Goal: Task Accomplishment & Management: Use online tool/utility

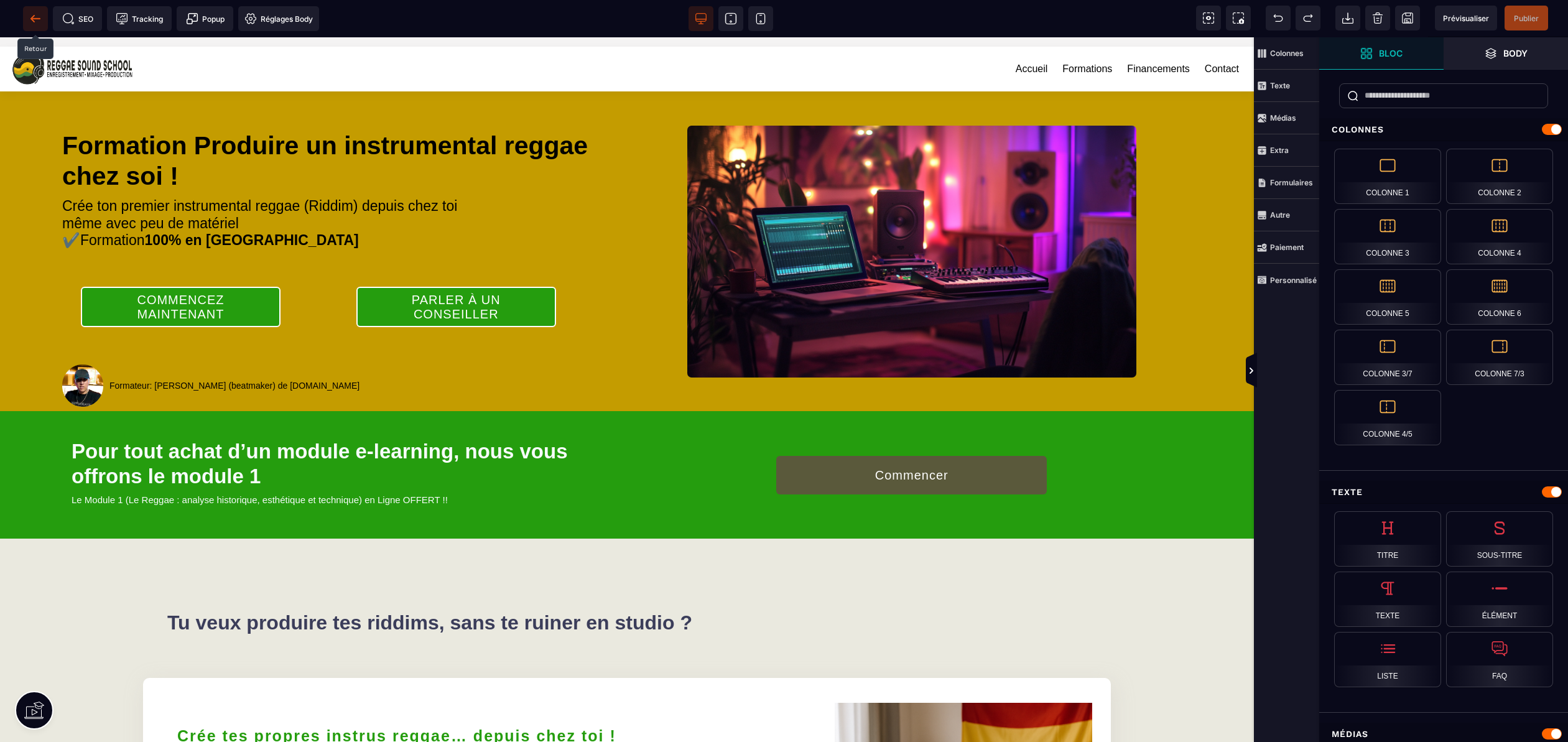
click at [36, 19] on icon at bounding box center [36, 18] width 10 height 1
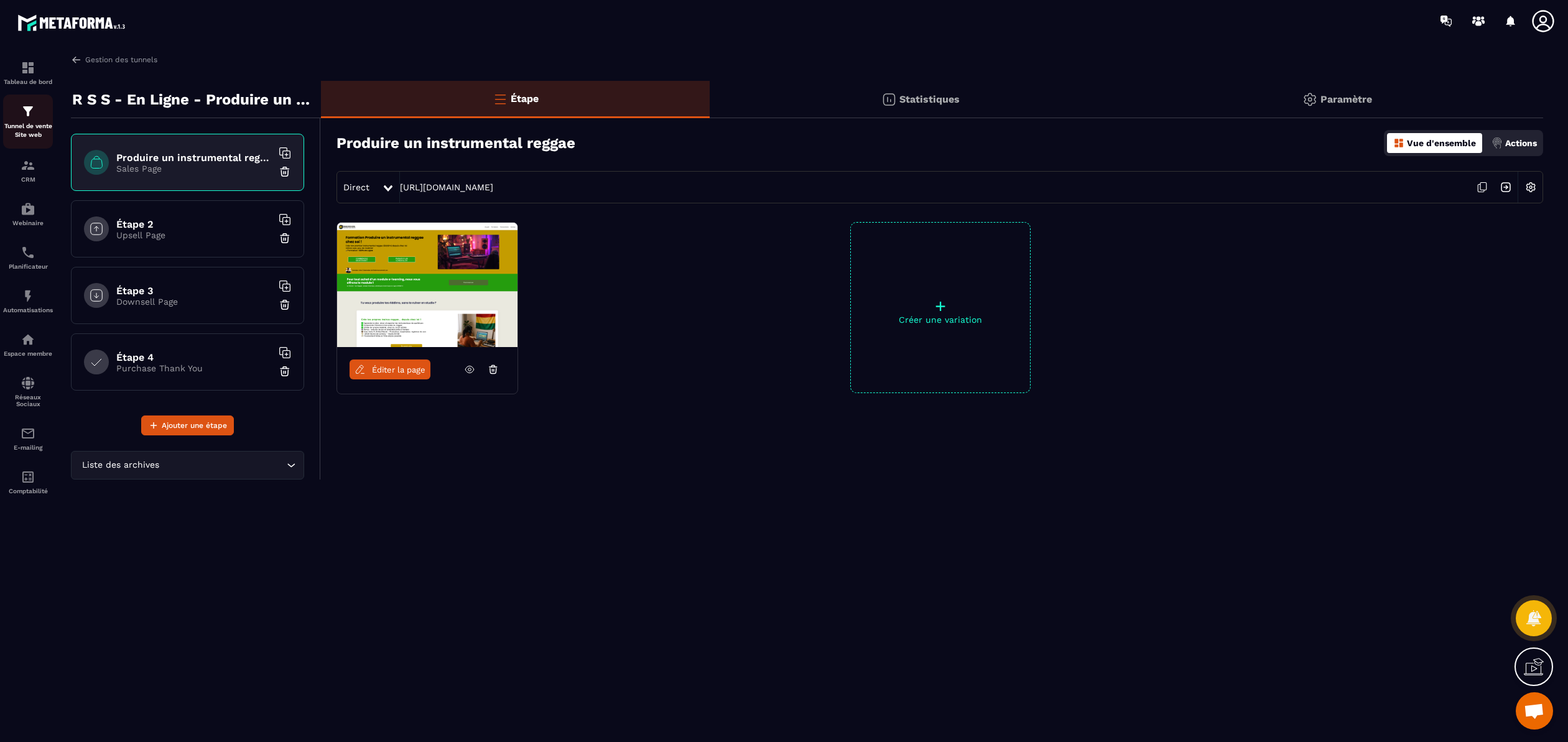
click at [23, 123] on p "Tunnel de vente Site web" at bounding box center [28, 131] width 49 height 18
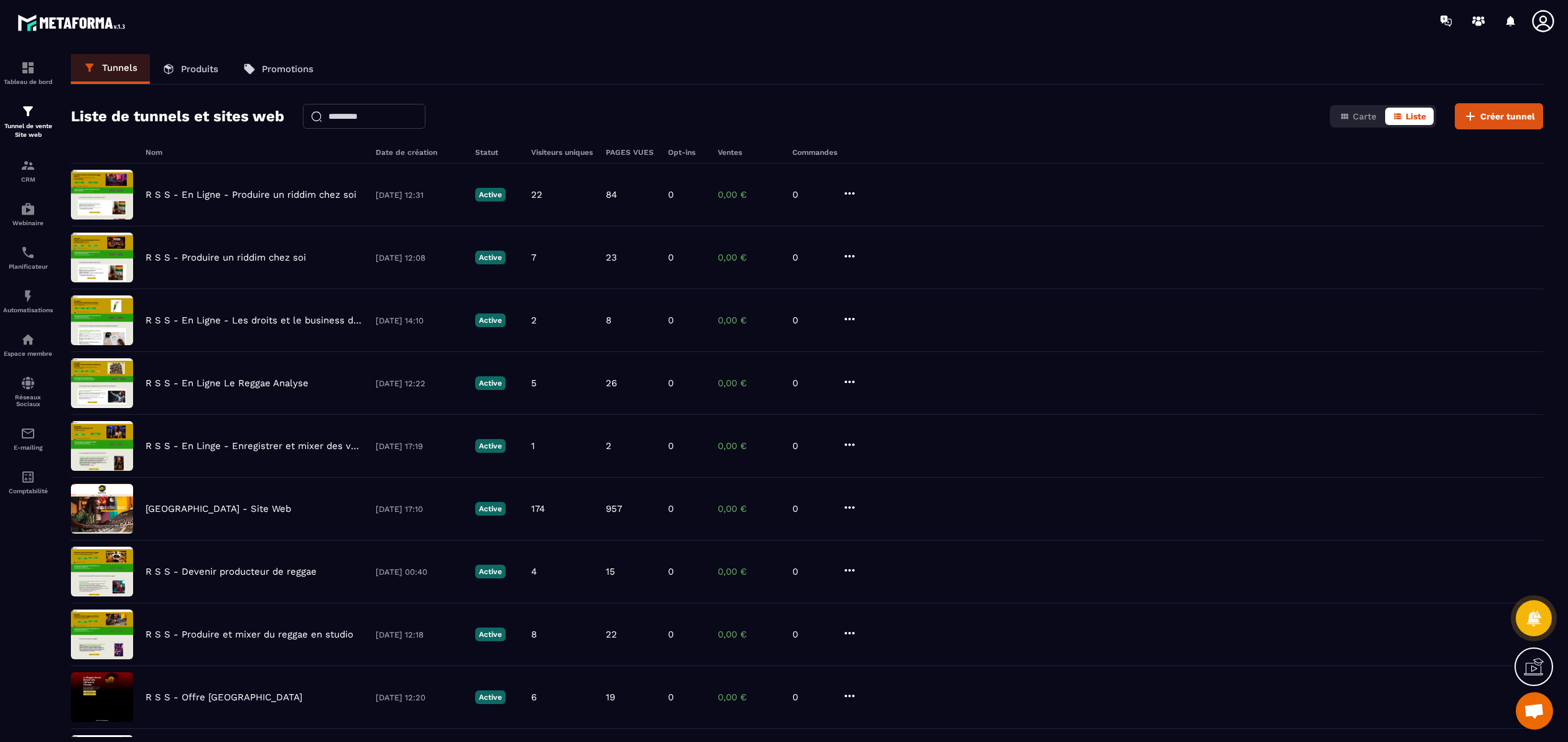
click at [202, 73] on p "Produits" at bounding box center [200, 69] width 37 height 11
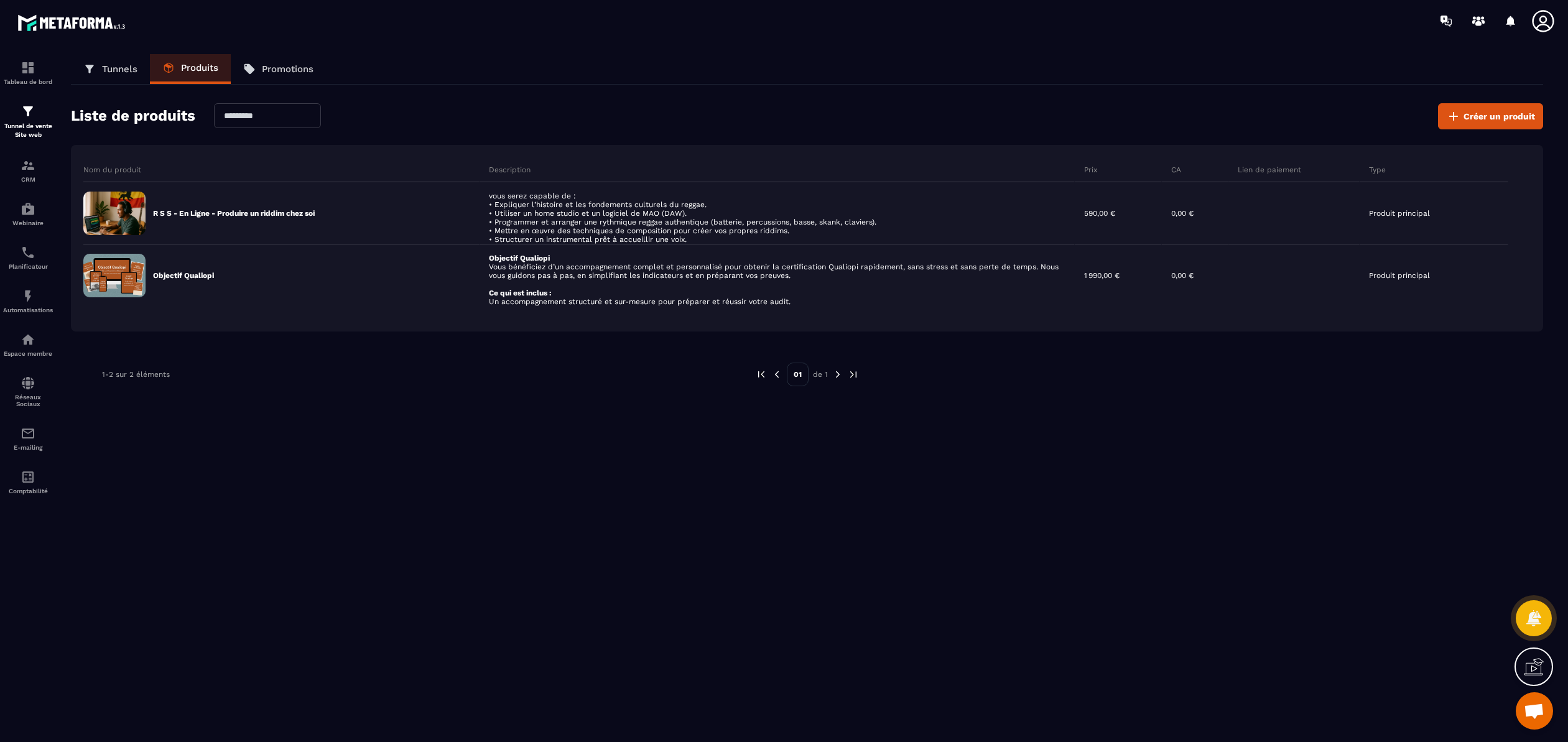
click at [1535, 664] on icon at bounding box center [1533, 666] width 20 height 20
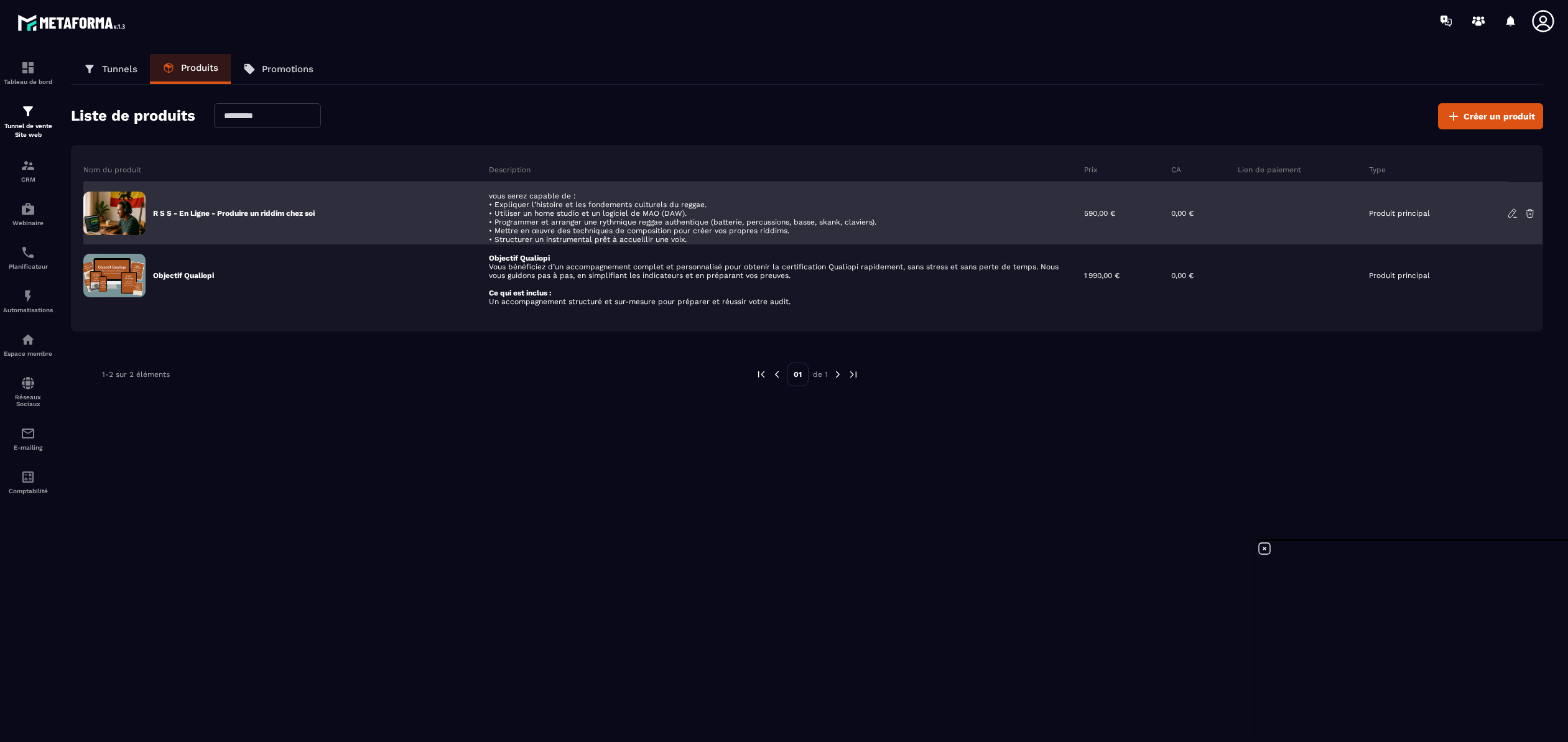
click at [1510, 214] on icon at bounding box center [1513, 214] width 11 height 11
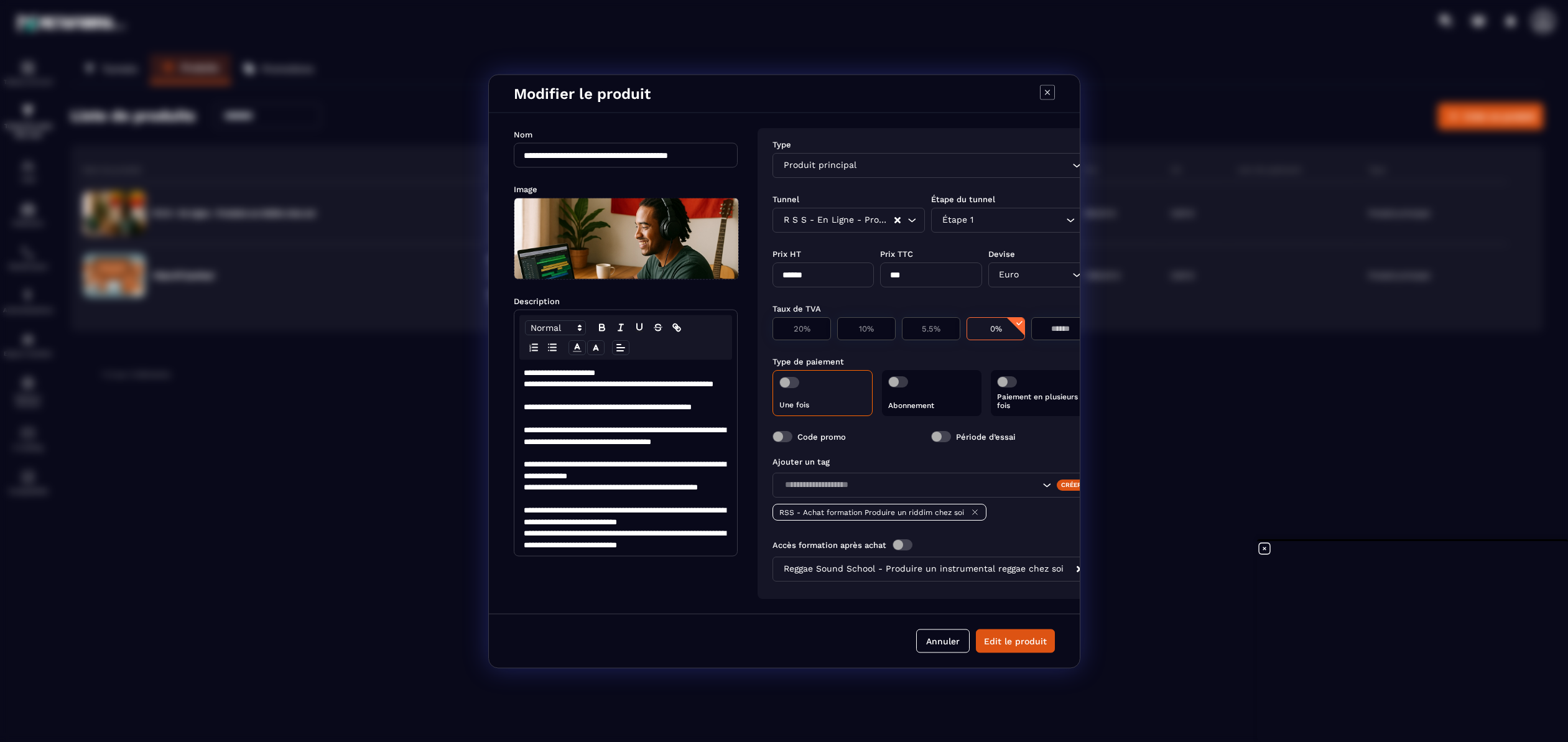
click at [787, 376] on span "Modal window" at bounding box center [789, 382] width 20 height 11
click at [783, 434] on span "Modal window" at bounding box center [782, 436] width 20 height 11
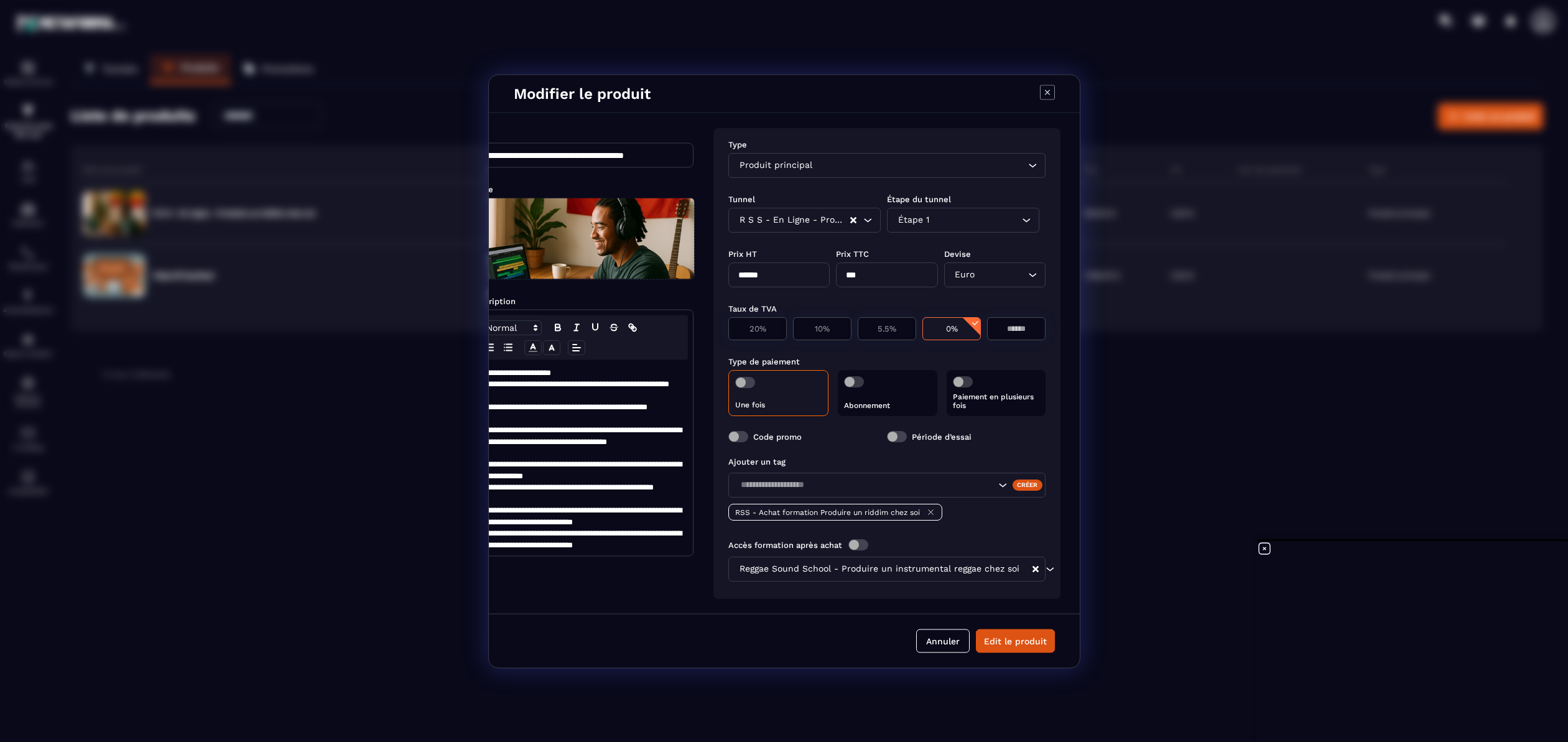
scroll to position [0, 44]
click at [1024, 394] on p "Paiement en plusieurs fois" at bounding box center [996, 401] width 87 height 18
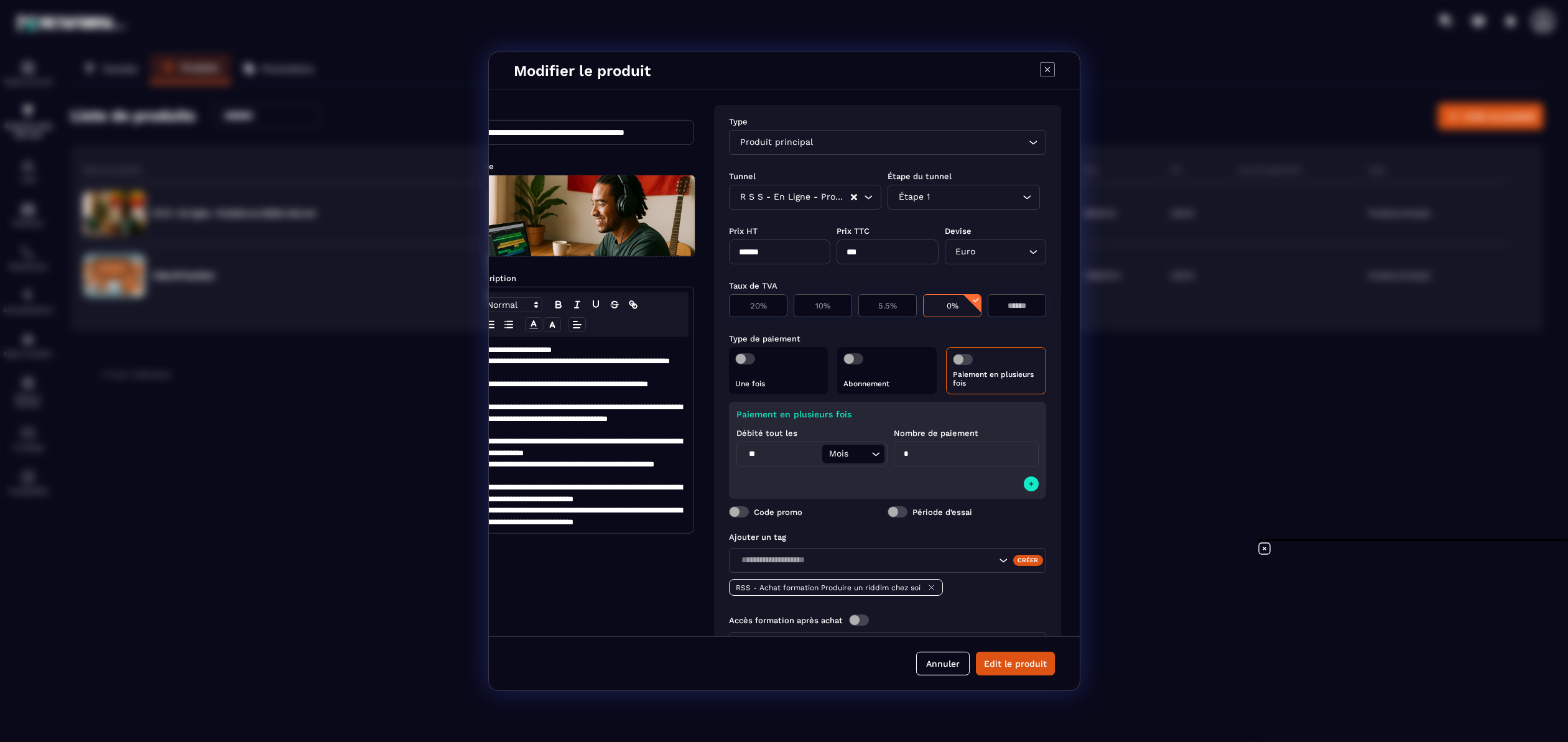
drag, startPoint x: 767, startPoint y: 455, endPoint x: 746, endPoint y: 455, distance: 21.0
click at [746, 455] on input "**" at bounding box center [781, 453] width 83 height 19
type input "*"
click at [1027, 486] on icon "Modal window" at bounding box center [1030, 483] width 7 height 10
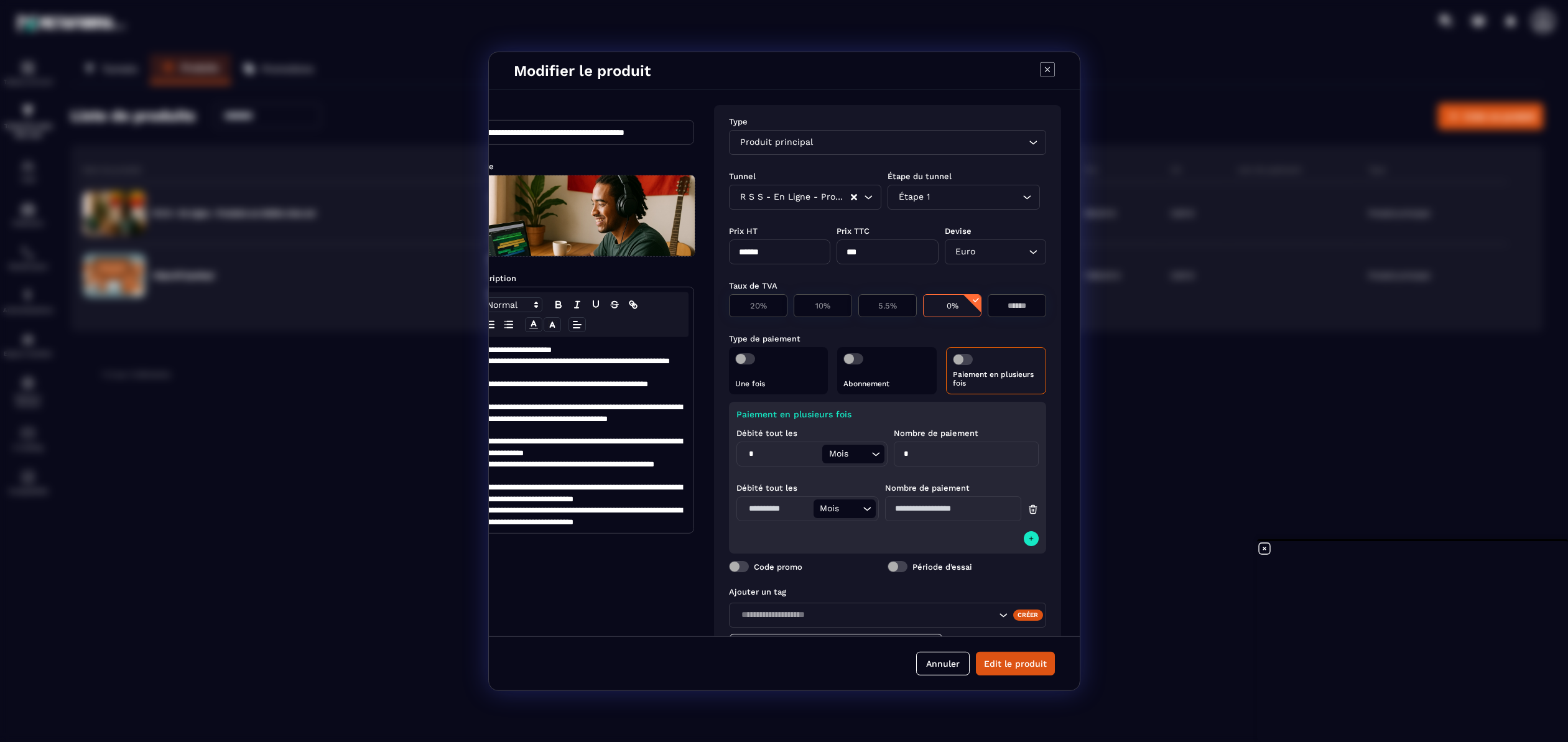
click at [783, 509] on input "Modal window" at bounding box center [776, 507] width 74 height 19
type input "*"
click at [901, 510] on input "Modal window" at bounding box center [953, 507] width 136 height 25
type input "*"
click at [1027, 537] on icon "Modal window" at bounding box center [1030, 537] width 7 height 10
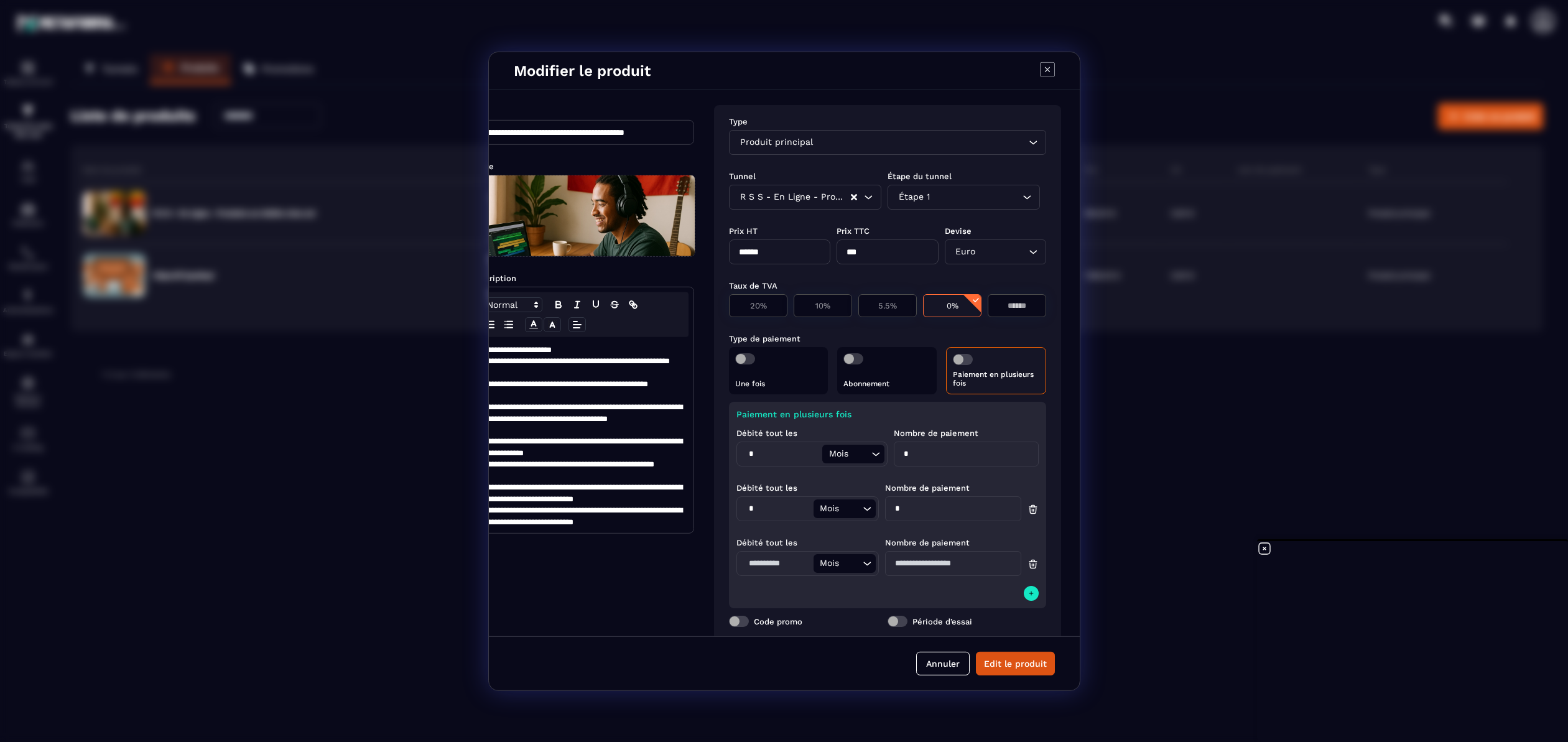
drag, startPoint x: 903, startPoint y: 512, endPoint x: 898, endPoint y: 511, distance: 5.1
click at [898, 511] on input "*" at bounding box center [953, 507] width 136 height 25
drag, startPoint x: 909, startPoint y: 455, endPoint x: 897, endPoint y: 455, distance: 12.0
click at [897, 455] on input "*" at bounding box center [966, 453] width 145 height 25
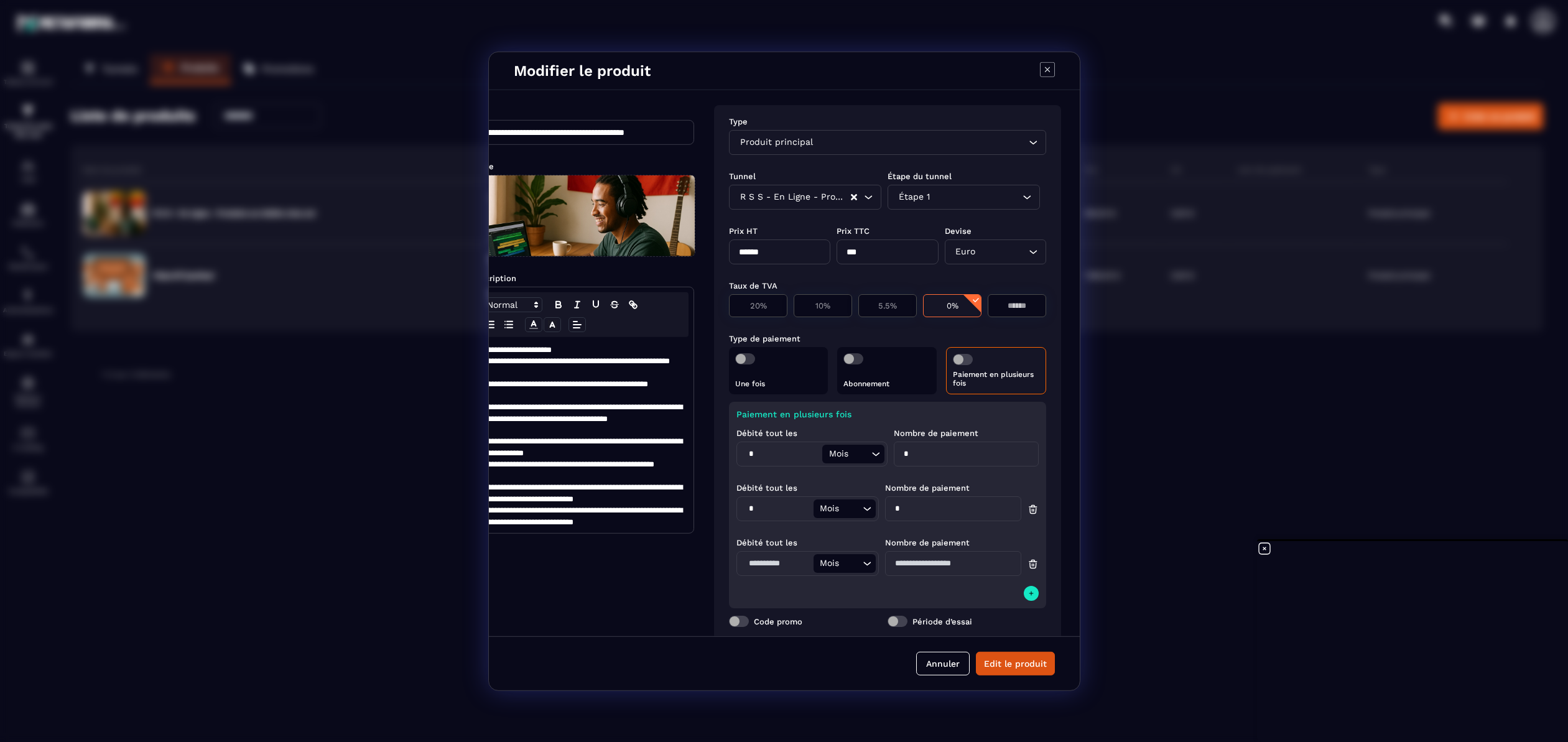
type input "*"
drag, startPoint x: 903, startPoint y: 510, endPoint x: 873, endPoint y: 510, distance: 30.0
click at [873, 510] on div "Débité tout les * Mois Loading... Nombre de paiement *" at bounding box center [887, 501] width 302 height 55
type input "*"
click at [903, 562] on input "Modal window" at bounding box center [953, 562] width 136 height 25
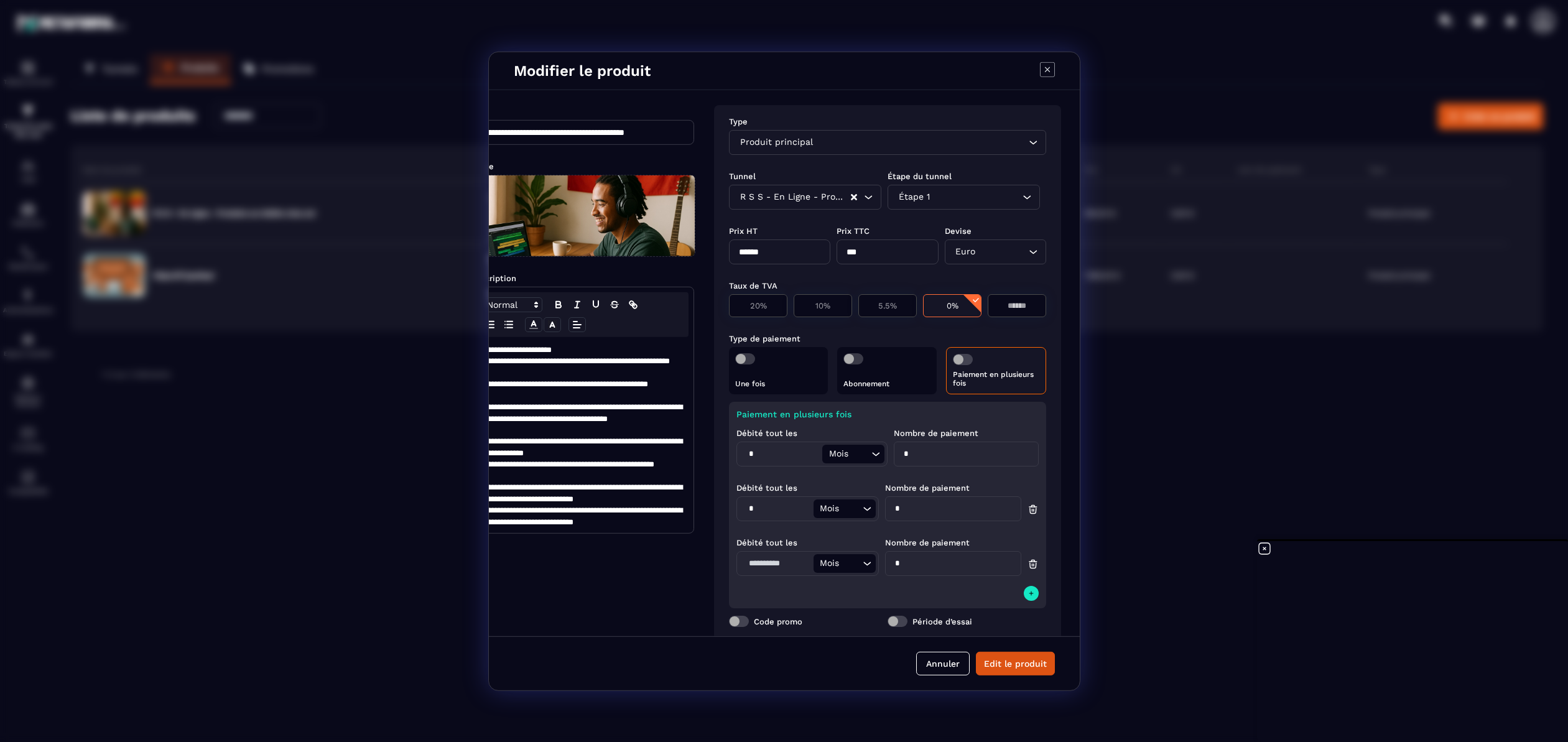
type input "*"
click at [776, 566] on input "Modal window" at bounding box center [776, 562] width 74 height 19
type input "*"
click at [962, 579] on div "Débité tout les * Mois Loading... Nombre de paiement *" at bounding box center [887, 555] width 302 height 55
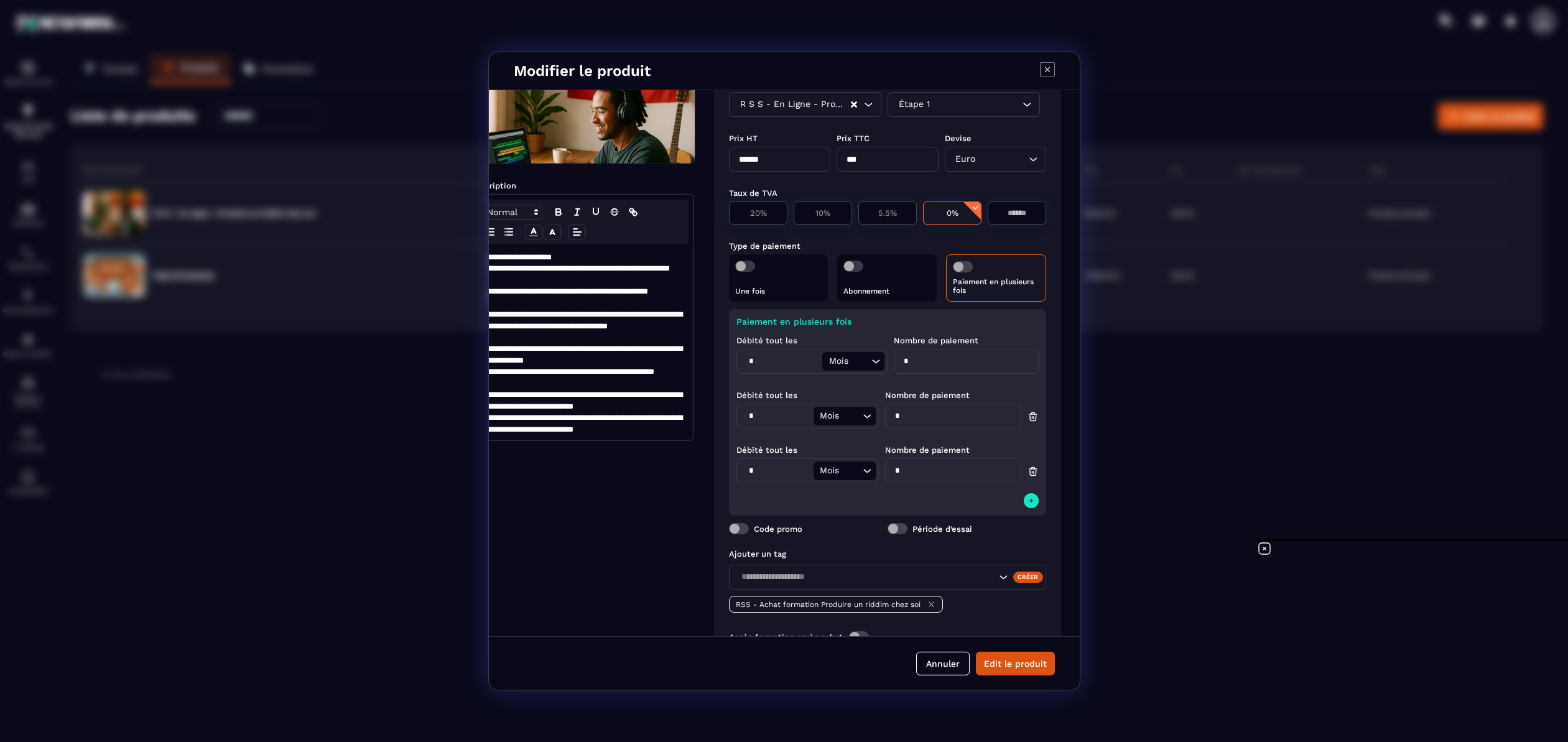
scroll to position [93, 44]
click at [968, 553] on div "Ajouter un tag" at bounding box center [887, 553] width 317 height 10
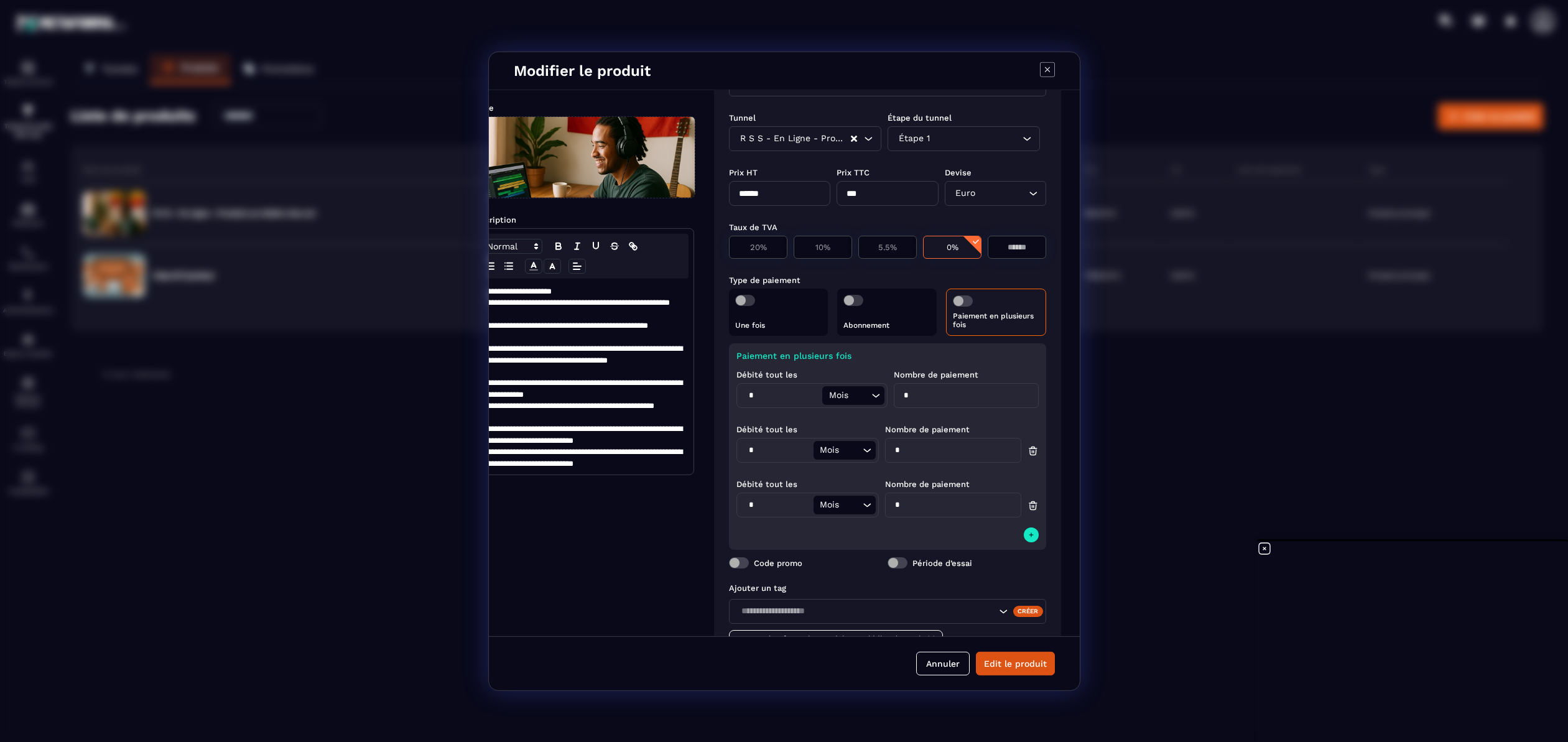
scroll to position [0, 44]
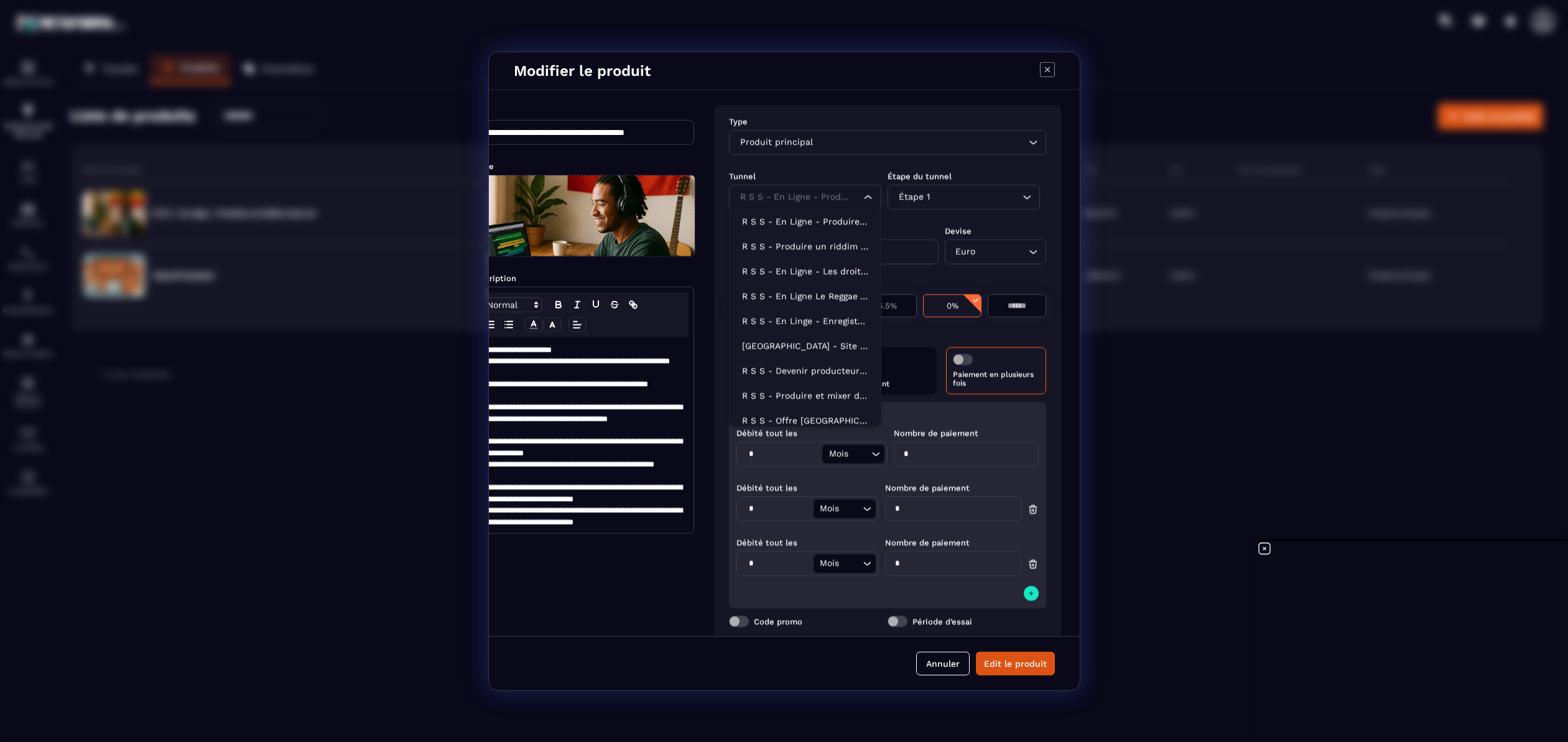
click at [863, 195] on icon "Search for option" at bounding box center [868, 196] width 12 height 12
click at [839, 218] on p "R S S - En Ligne - Produire un riddim chez soi" at bounding box center [805, 220] width 126 height 12
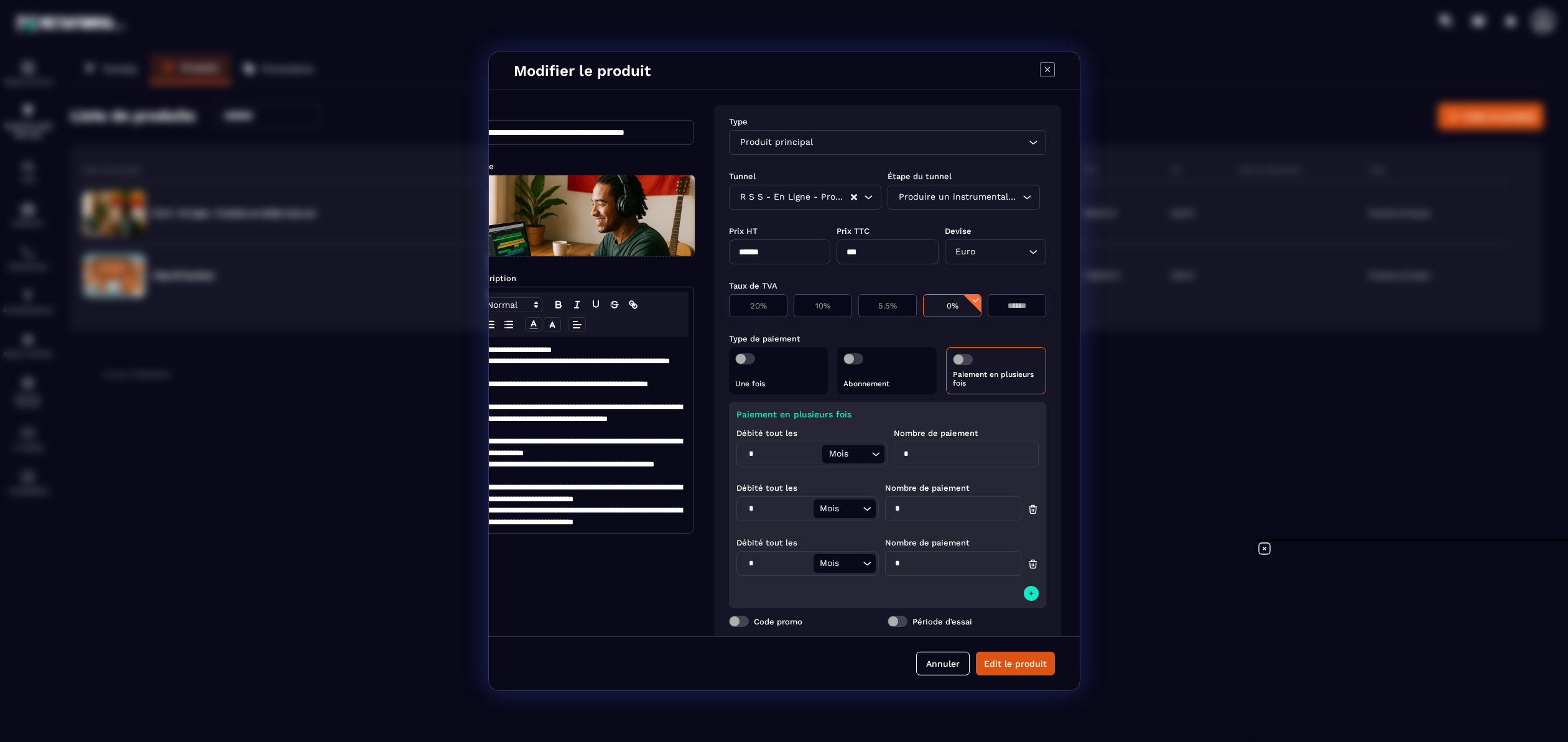
click at [1022, 200] on icon "Search for option" at bounding box center [1026, 196] width 12 height 12
click at [995, 224] on p "Produire un instrumental reggae" at bounding box center [964, 220] width 126 height 12
click at [1021, 198] on icon "Search for option" at bounding box center [1026, 196] width 12 height 12
click at [1009, 221] on p "Produire un instrumental reggae" at bounding box center [964, 220] width 126 height 12
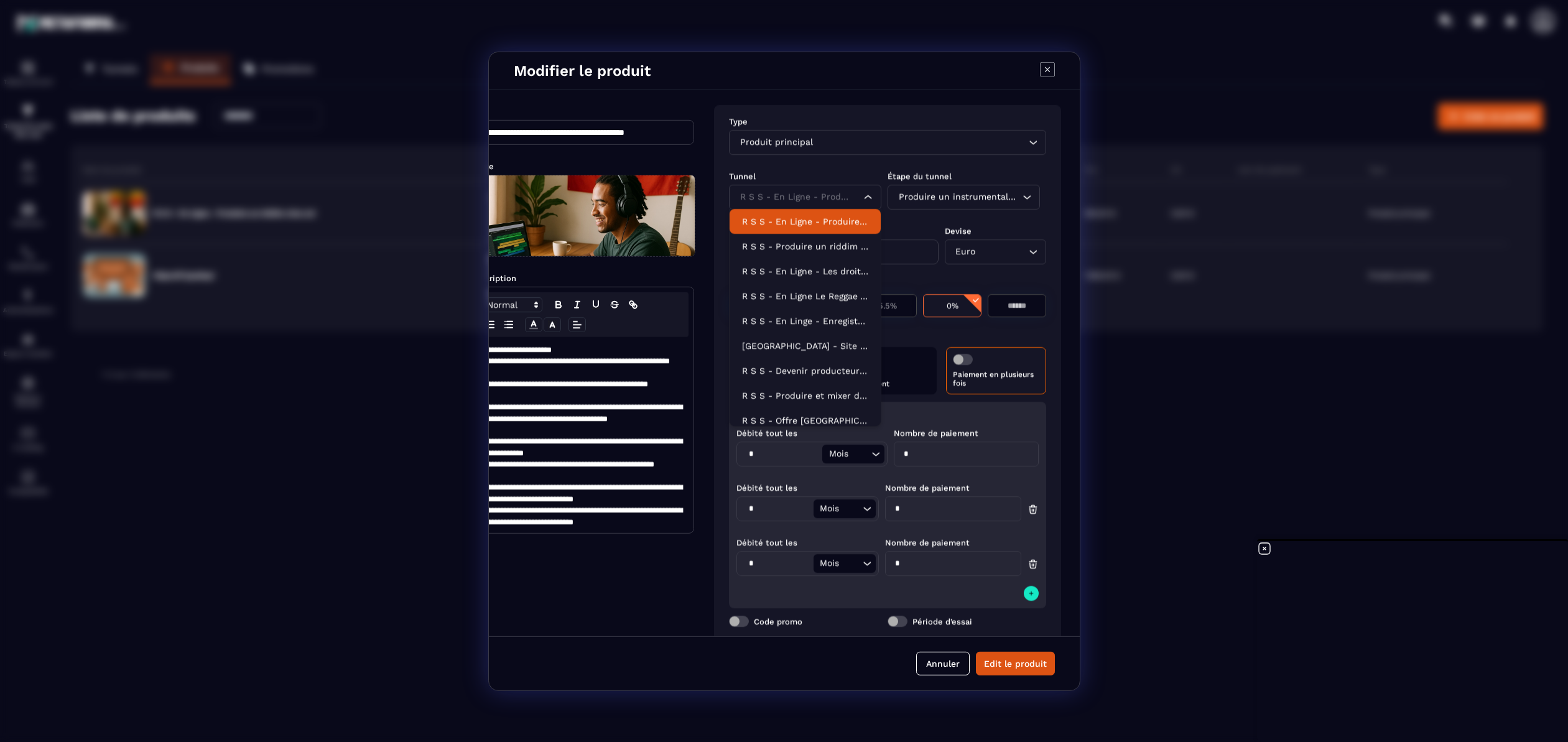
click at [865, 197] on icon "Search for option" at bounding box center [868, 196] width 12 height 12
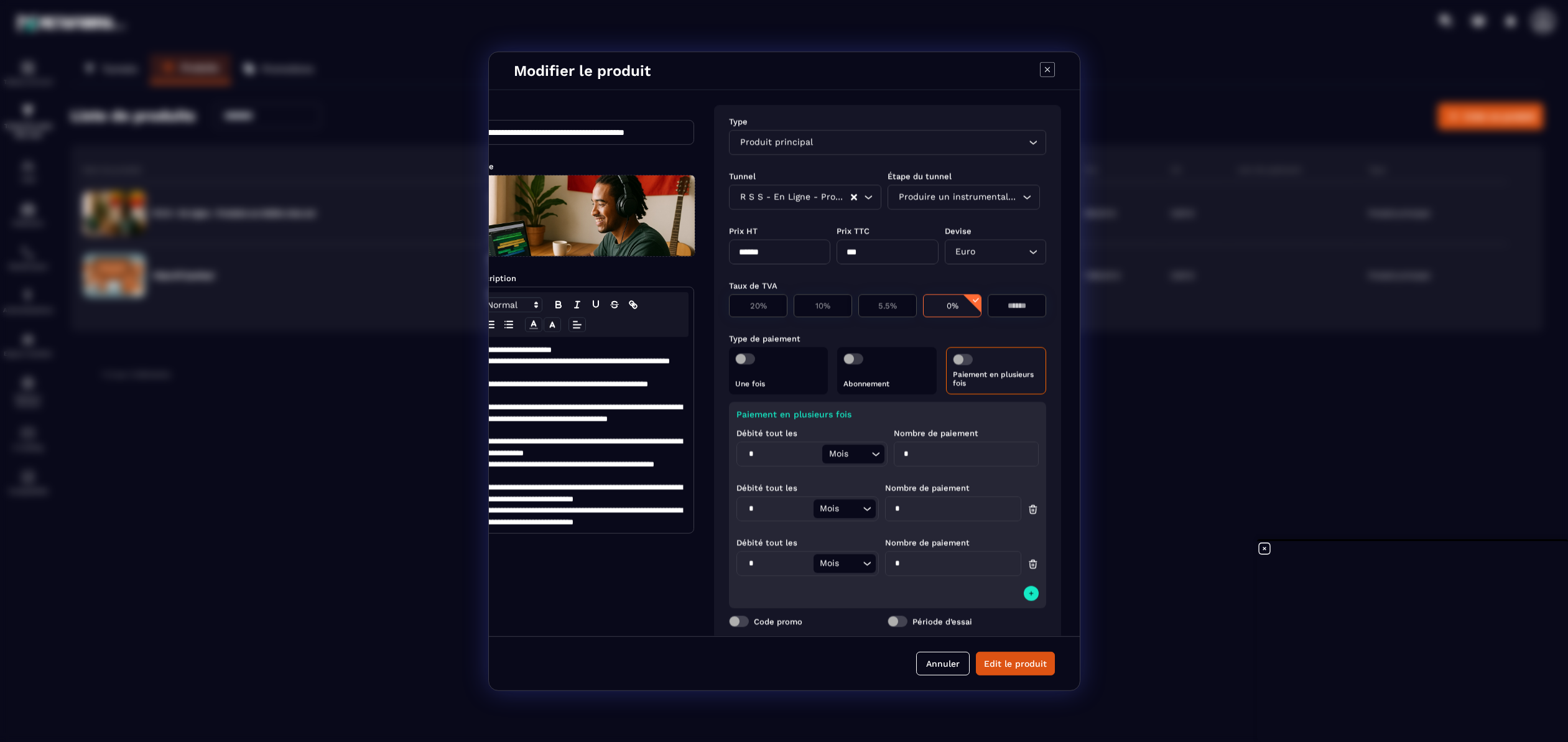
click at [899, 216] on div "Tunnel Étape du tunnel R S S - En Ligne - Produire un riddim chez soi Loading..…" at bounding box center [887, 189] width 317 height 55
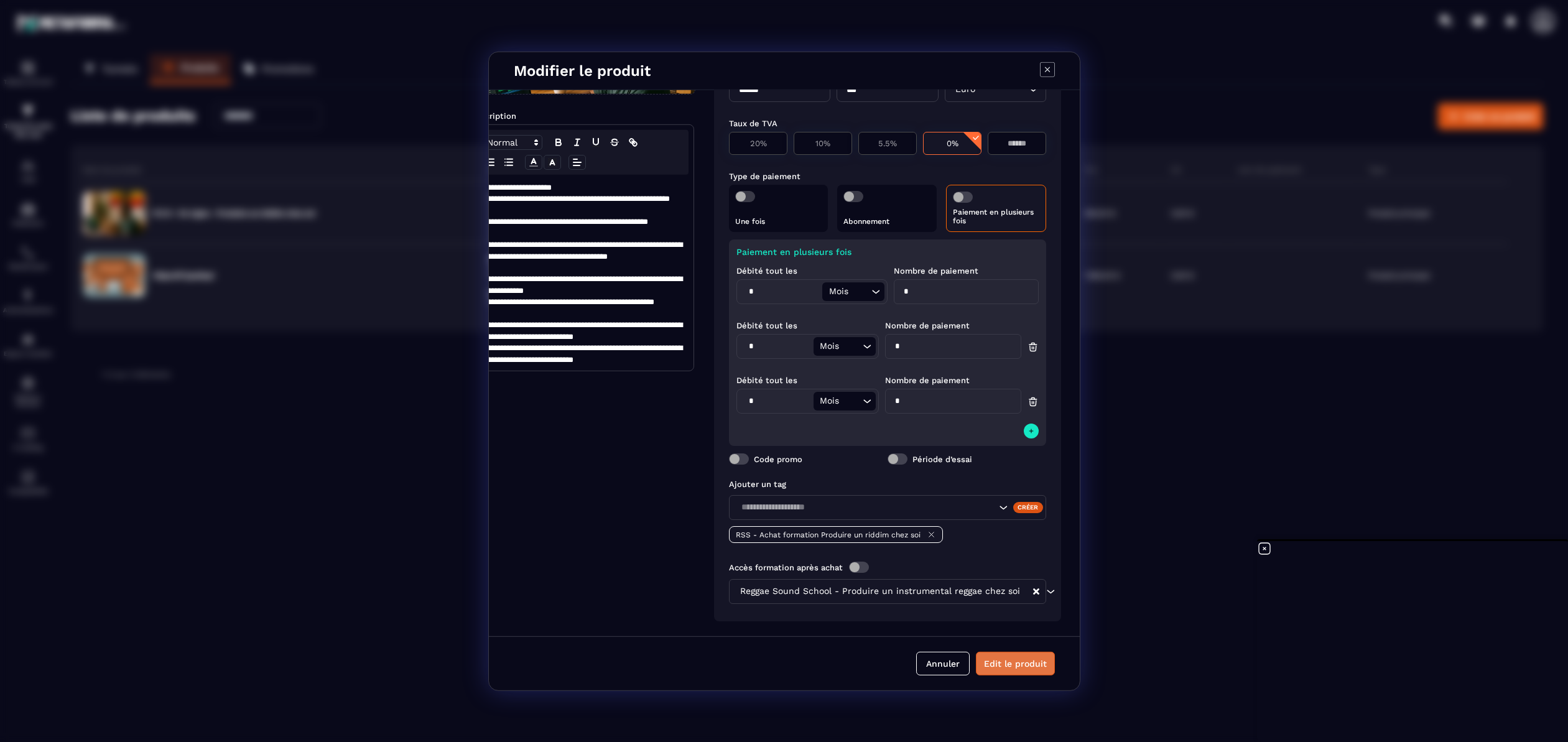
click at [1013, 668] on button "Edit le produit" at bounding box center [1015, 663] width 79 height 23
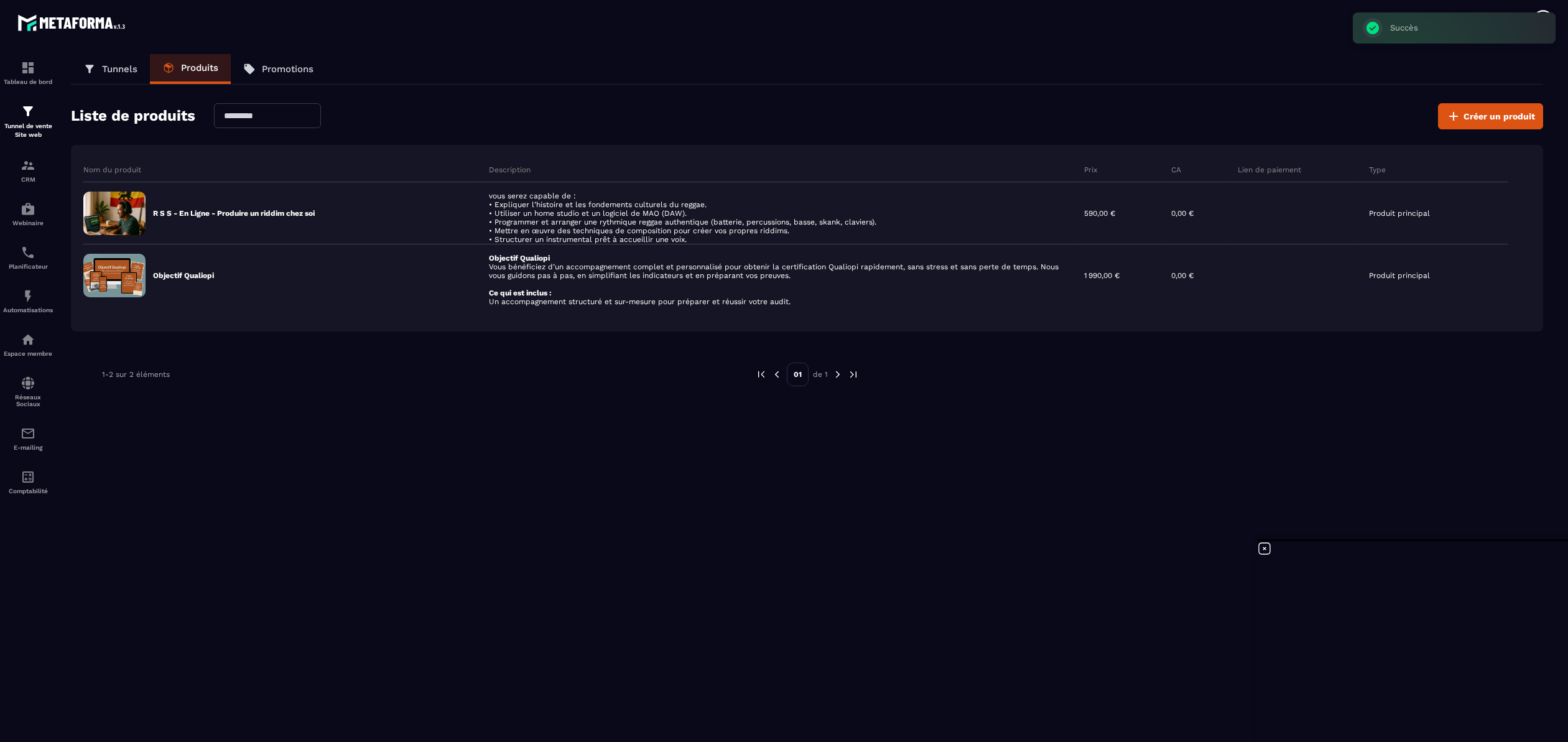
click at [118, 70] on p "Tunnels" at bounding box center [120, 69] width 36 height 11
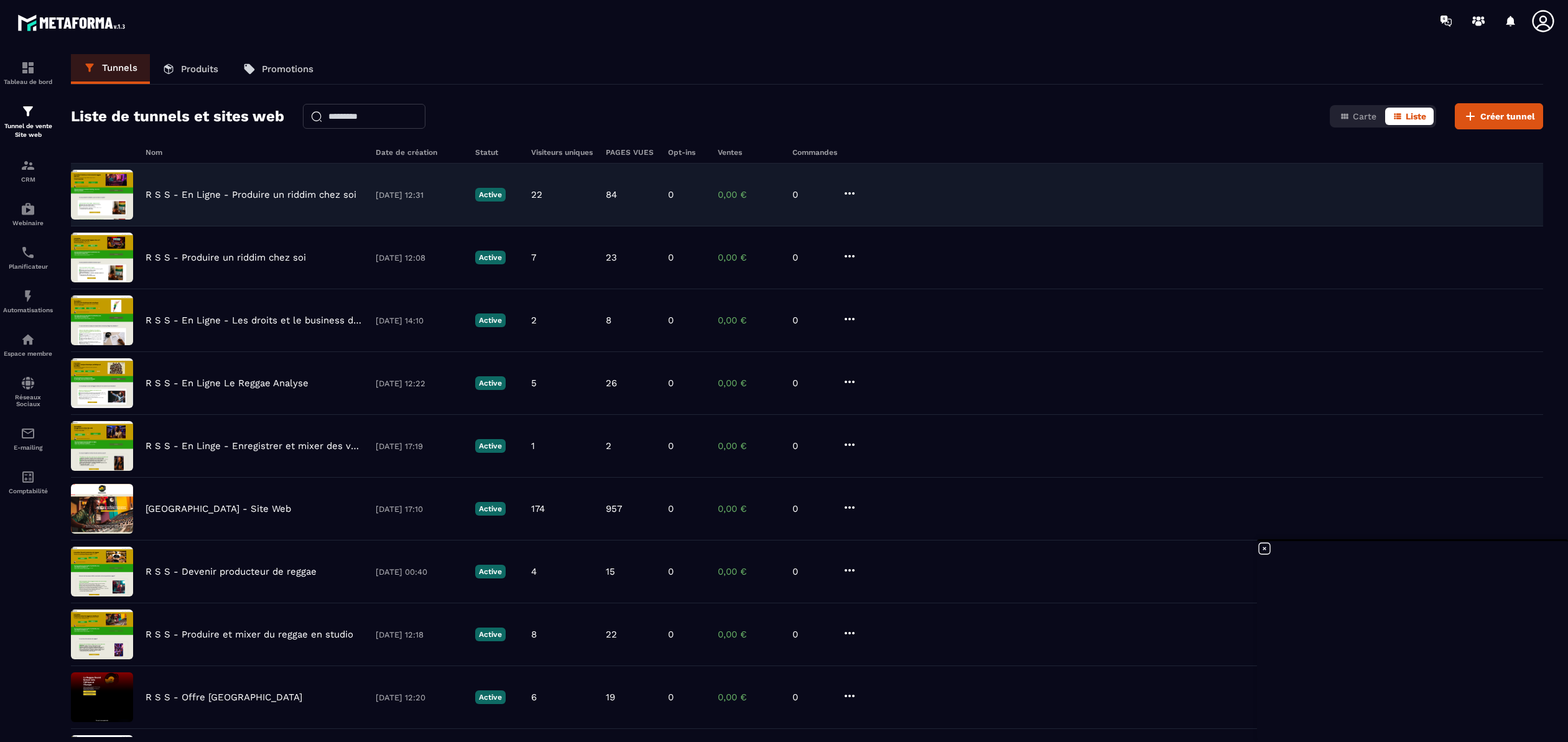
click at [266, 197] on p "R S S - En Ligne - Produire un riddim chez soi" at bounding box center [251, 195] width 210 height 11
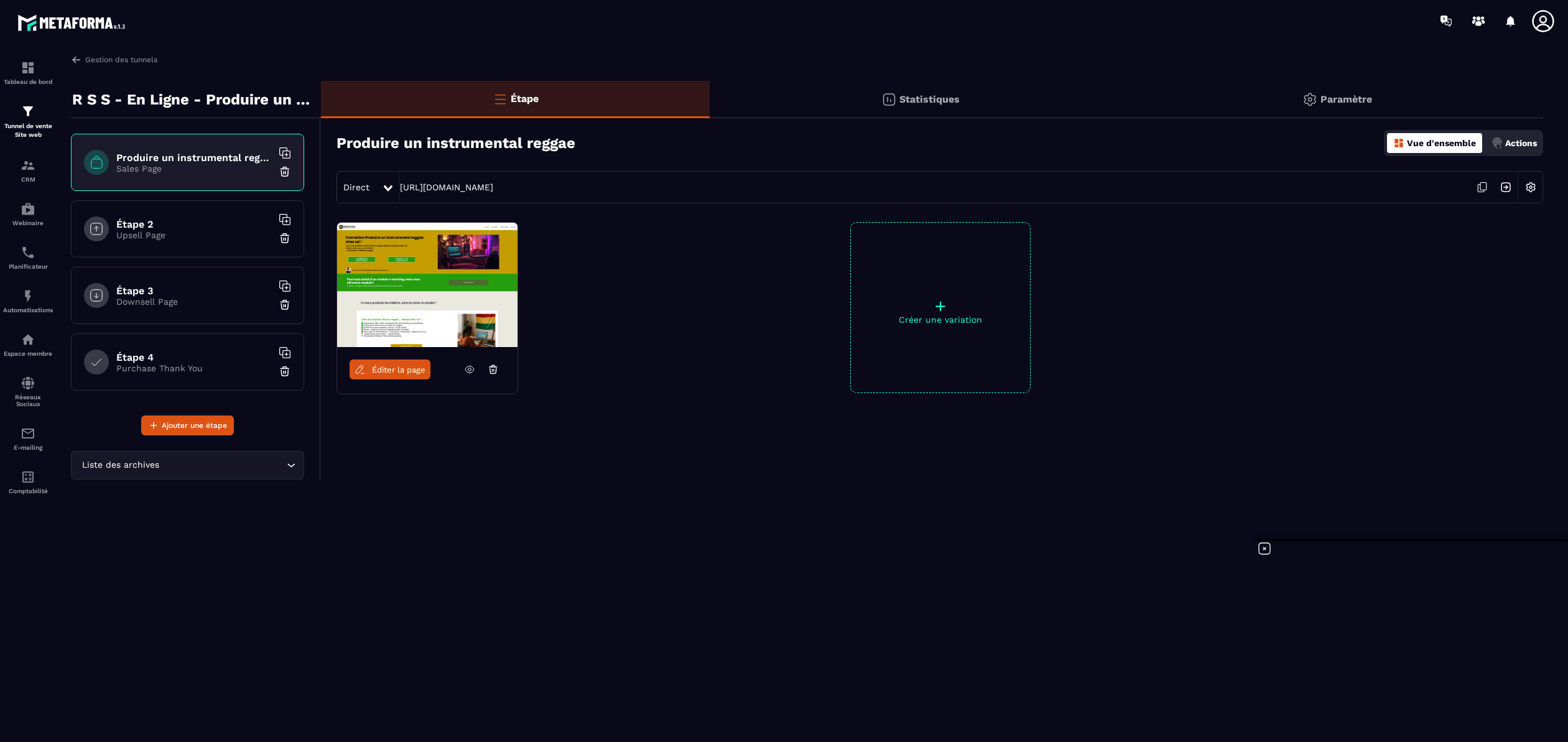
click at [402, 374] on link "Éditer la page" at bounding box center [390, 369] width 81 height 20
